Goal: Transaction & Acquisition: Purchase product/service

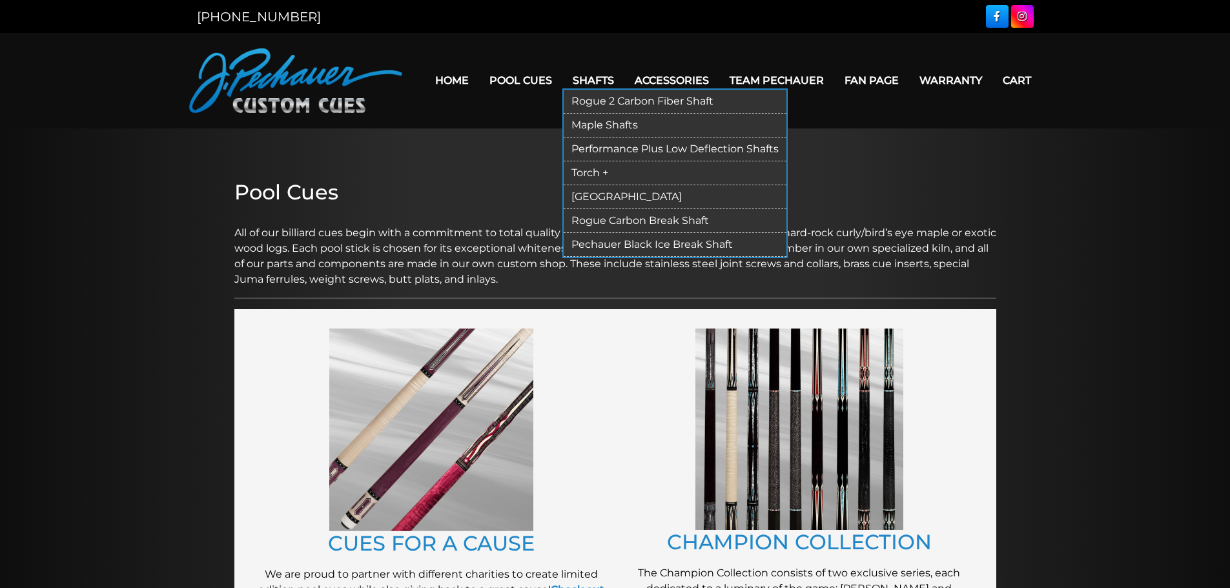
click at [610, 142] on link "Performance Plus Low Deflection Shafts" at bounding box center [675, 149] width 223 height 24
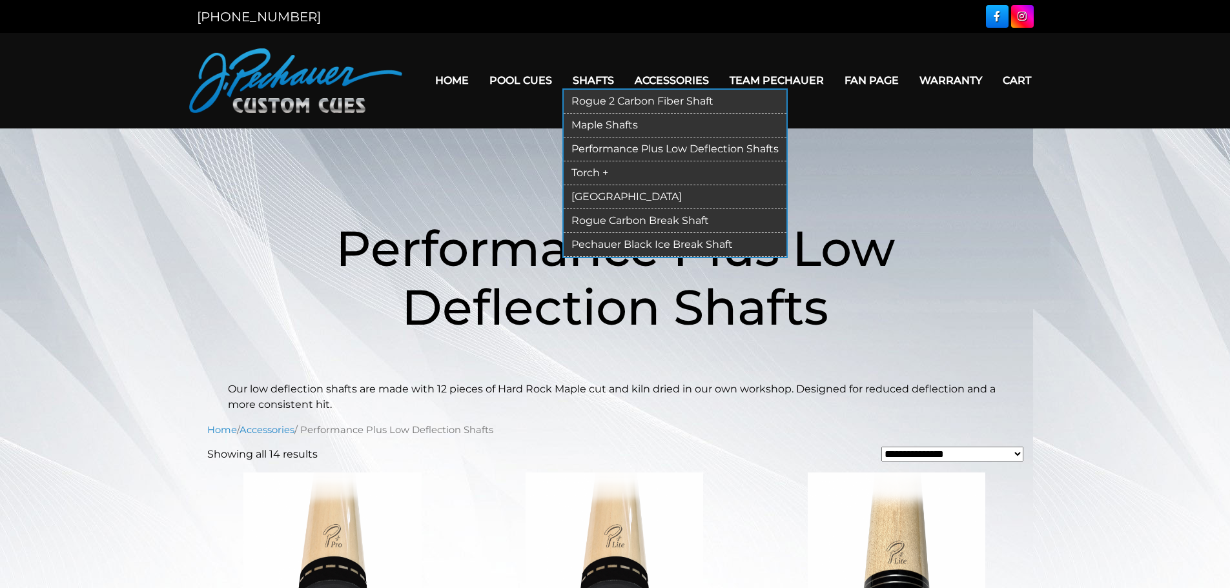
click at [608, 189] on link "[GEOGRAPHIC_DATA]" at bounding box center [675, 197] width 223 height 24
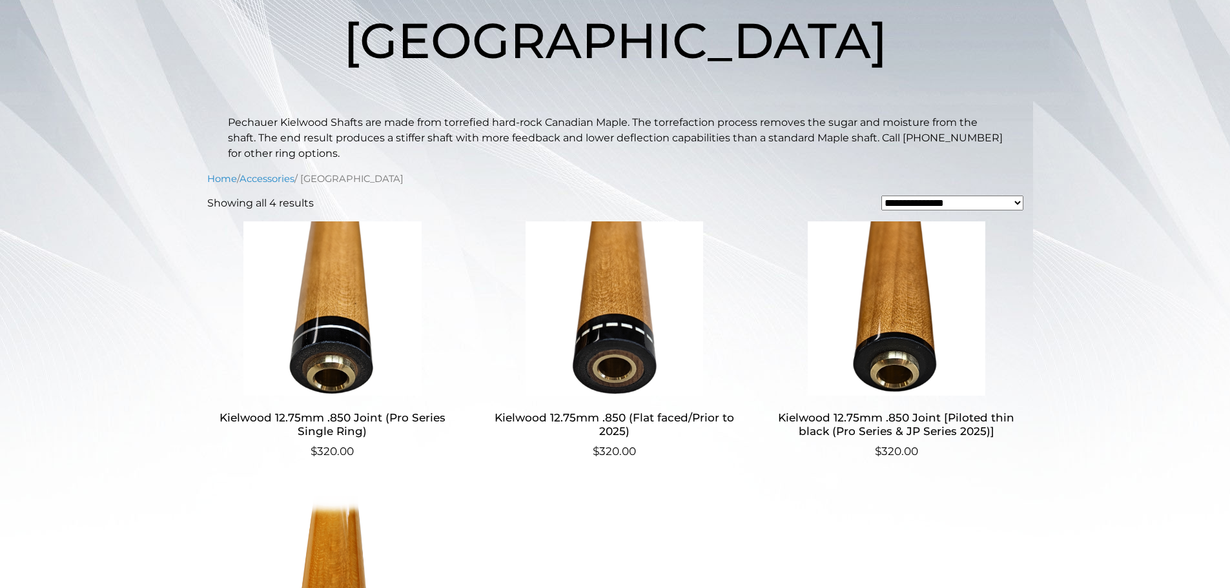
scroll to position [210, 0]
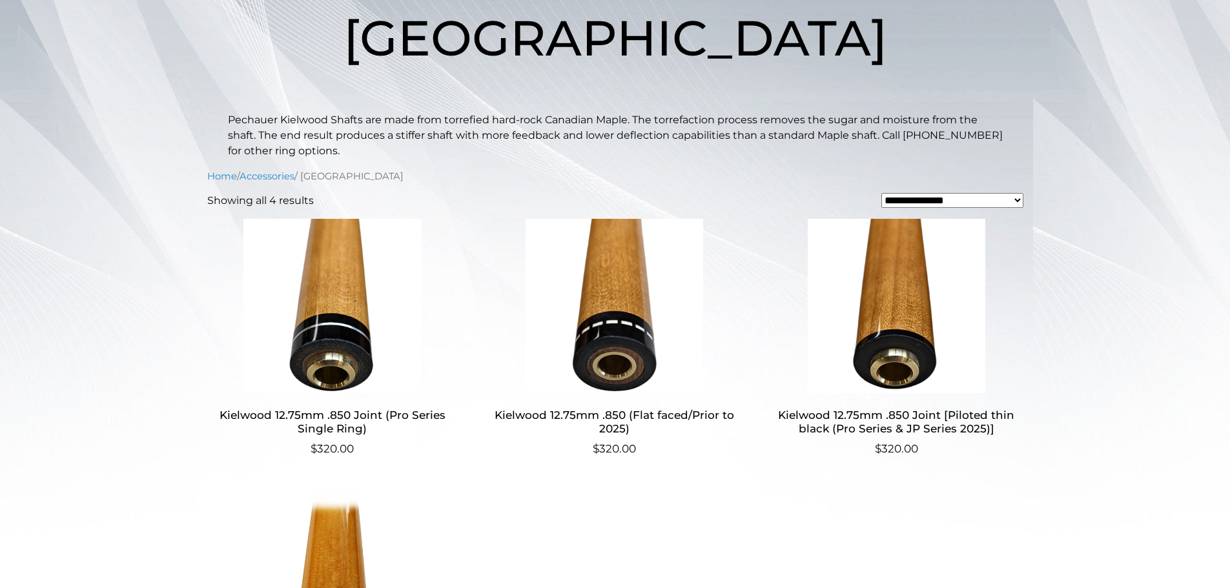
click at [638, 321] on img at bounding box center [614, 306] width 251 height 174
